Goal: Information Seeking & Learning: Compare options

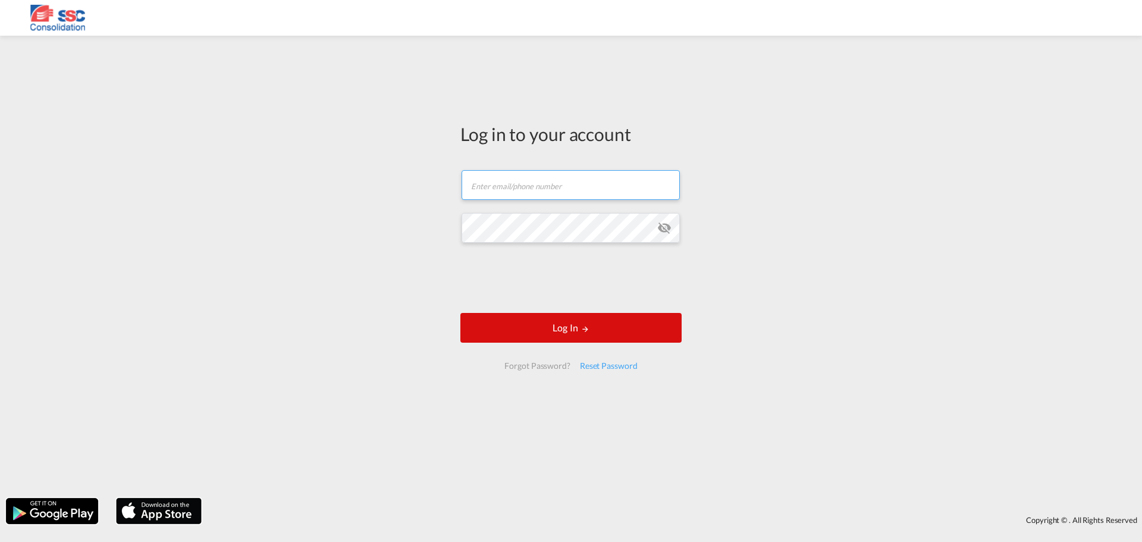
click at [563, 187] on input "text" at bounding box center [571, 185] width 218 height 30
paste input "[EMAIL_ADDRESS][DOMAIN_NAME]"
type input "[EMAIL_ADDRESS][DOMAIN_NAME]"
click at [559, 335] on button "Log In" at bounding box center [570, 328] width 221 height 30
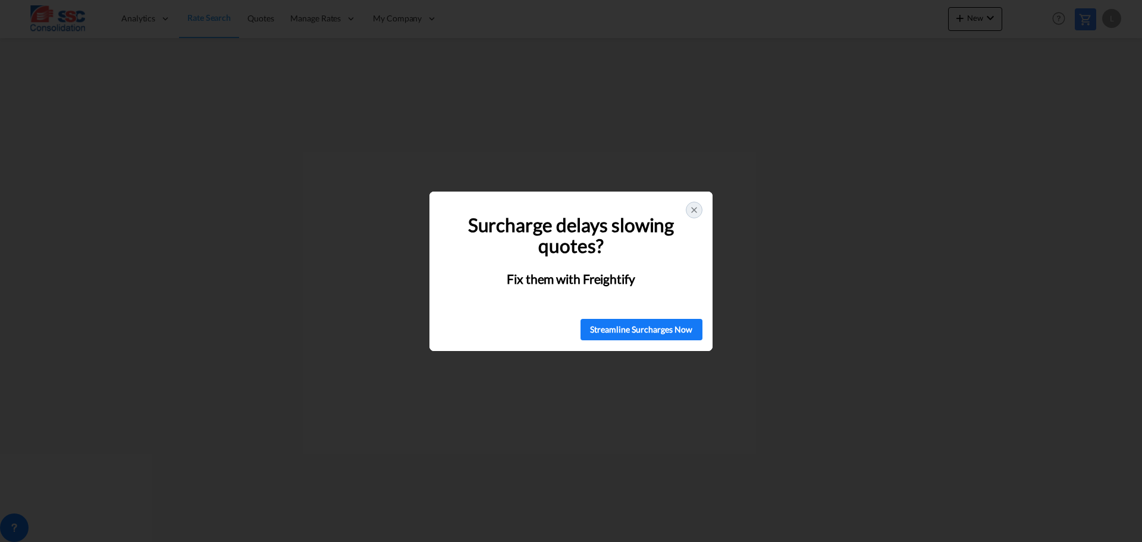
click at [689, 204] on div at bounding box center [694, 210] width 17 height 17
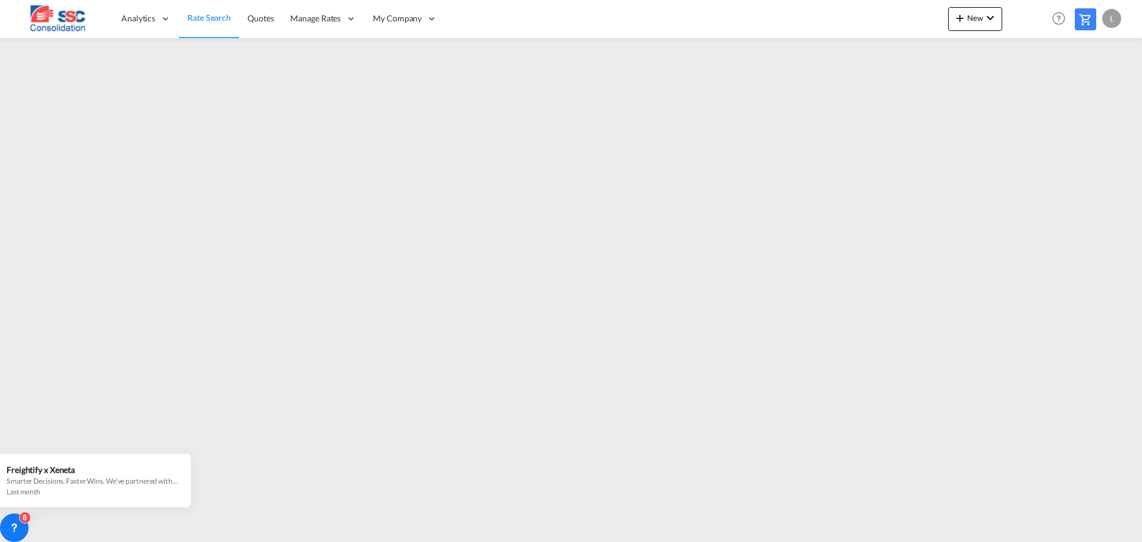
click at [225, 21] on span "Rate Search" at bounding box center [208, 17] width 43 height 10
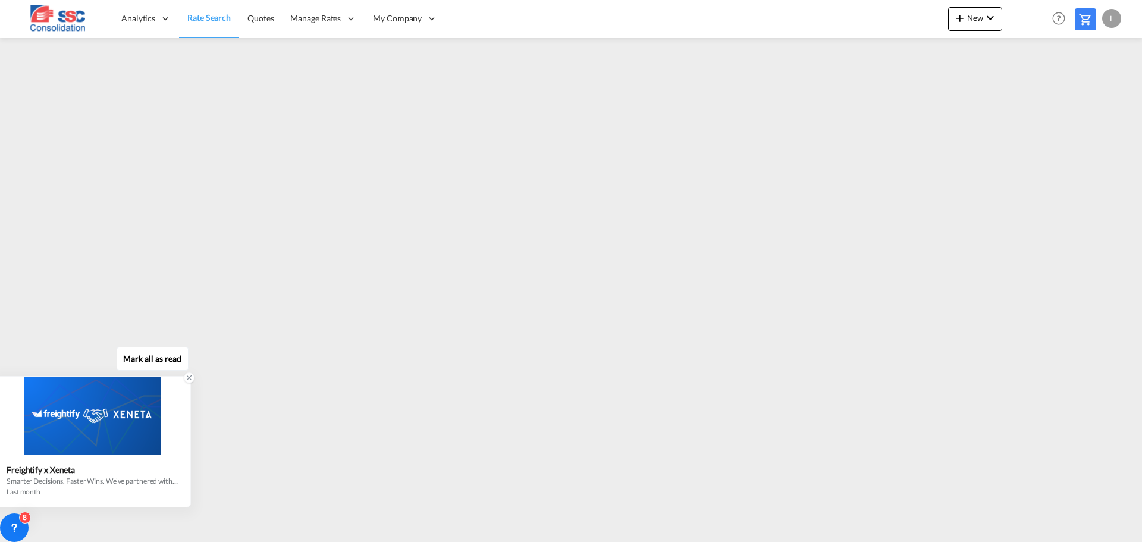
click at [189, 377] on icon at bounding box center [189, 378] width 8 height 8
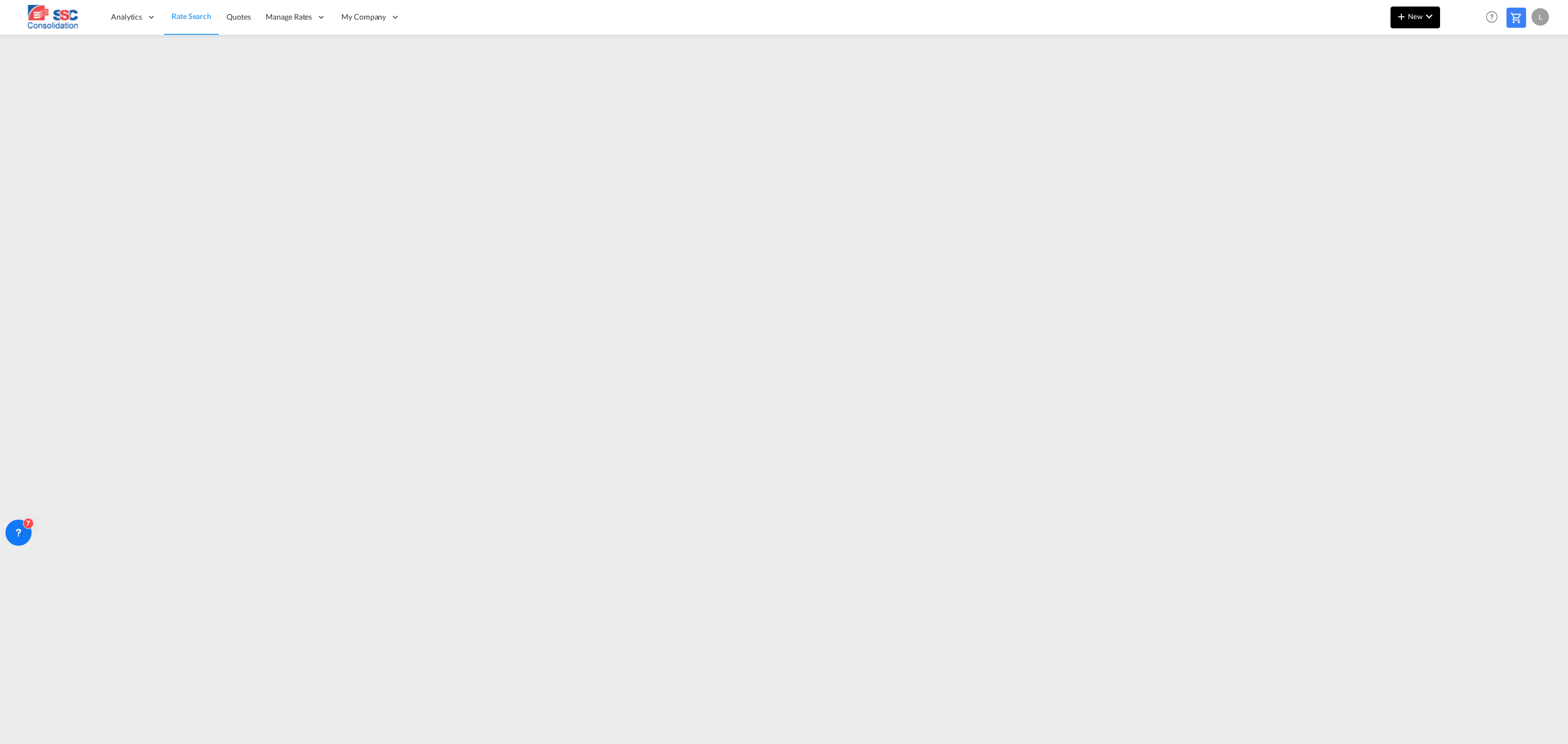
click at [1045, 15] on md-icon "icon-chevron-down" at bounding box center [1429, 16] width 13 height 13
click at [1045, 237] on md-backdrop at bounding box center [784, 372] width 1568 height 744
